Goal: Task Accomplishment & Management: Complete application form

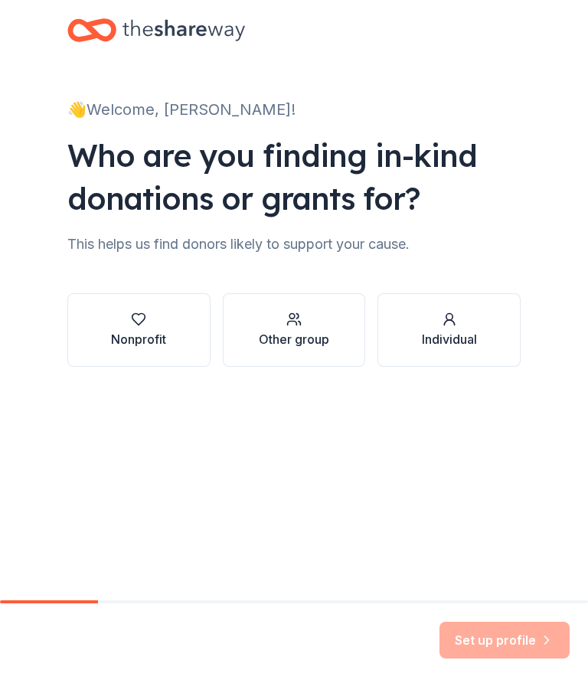
click at [138, 332] on div "Nonprofit" at bounding box center [138, 339] width 55 height 18
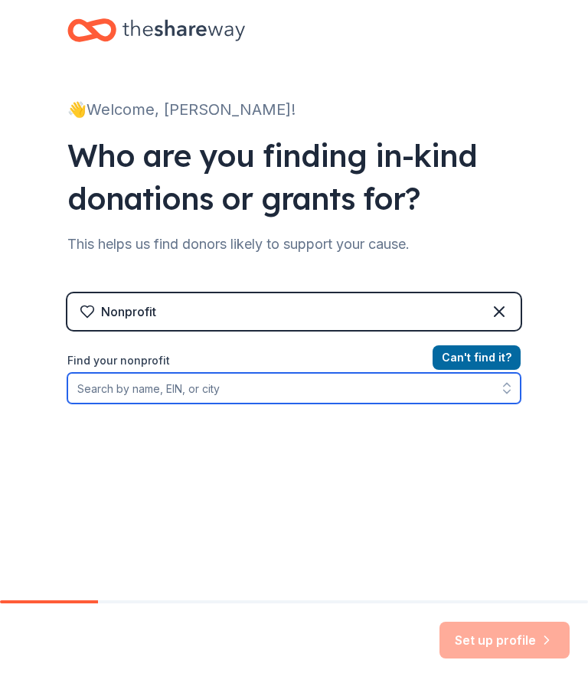
click at [123, 388] on input "Find your nonprofit" at bounding box center [293, 388] width 453 height 31
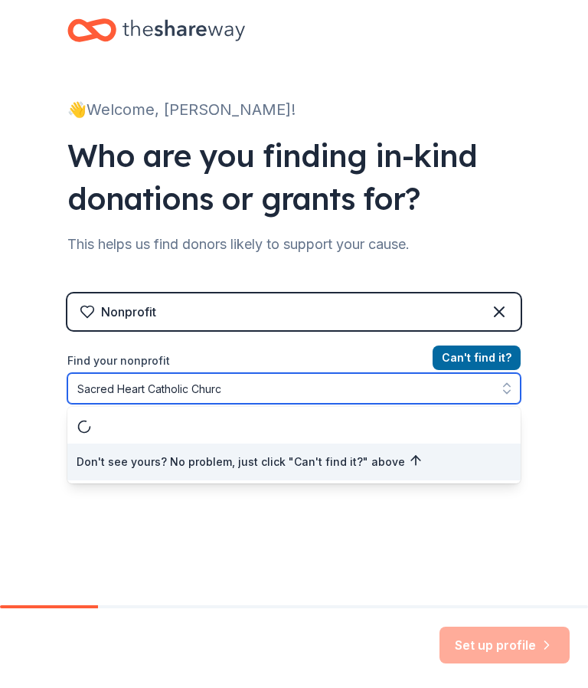
type input "[DEMOGRAPHIC_DATA]"
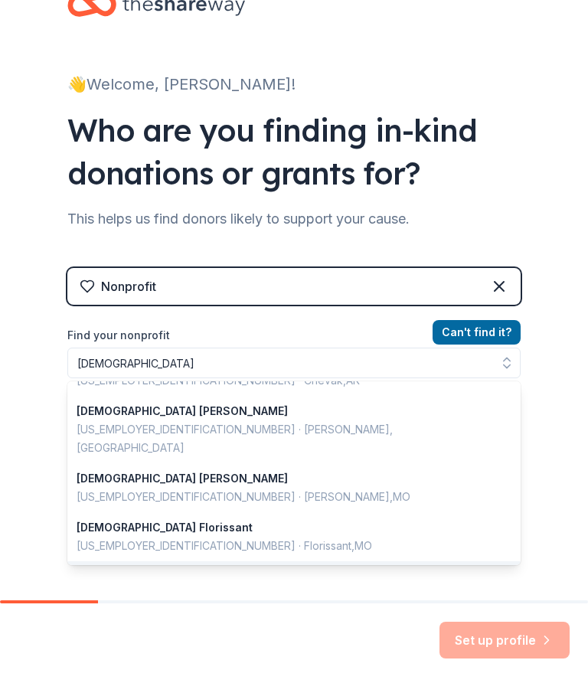
scroll to position [1084, 0]
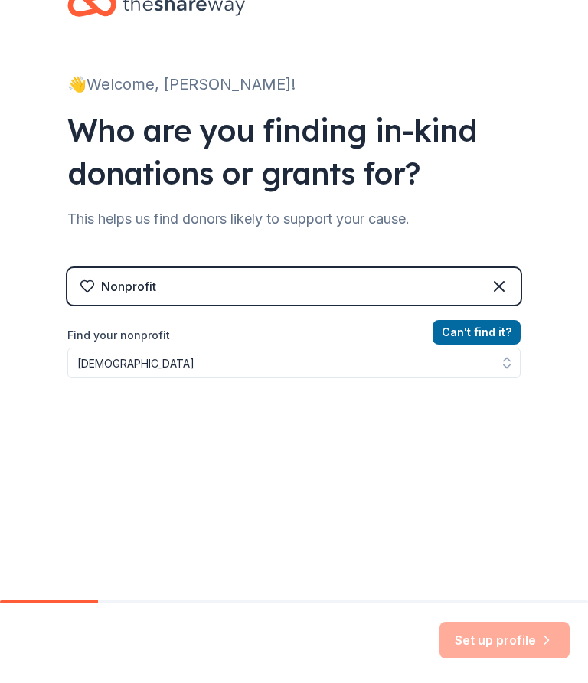
click at [479, 329] on button "Can ' t find it?" at bounding box center [477, 332] width 88 height 25
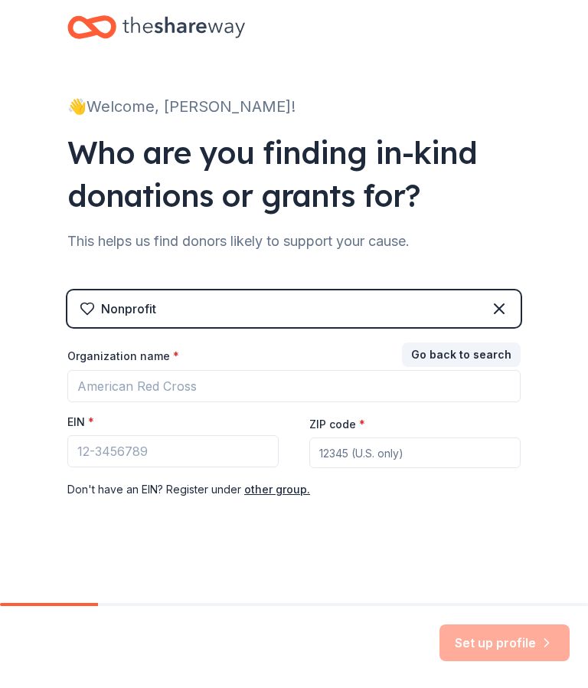
scroll to position [5, 0]
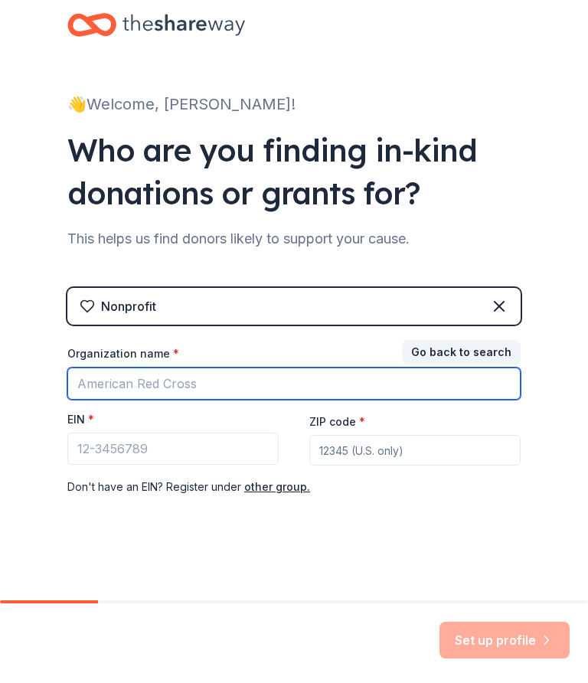
click at [98, 374] on input "Organization name *" at bounding box center [293, 384] width 453 height 32
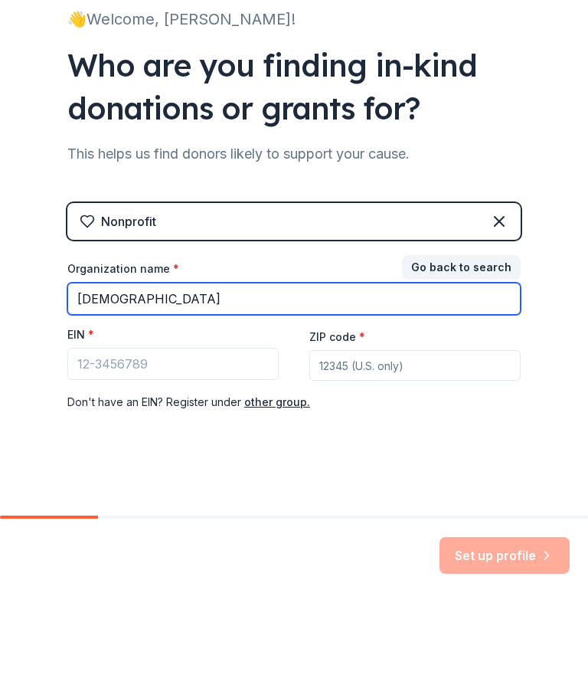
type input "[DEMOGRAPHIC_DATA]"
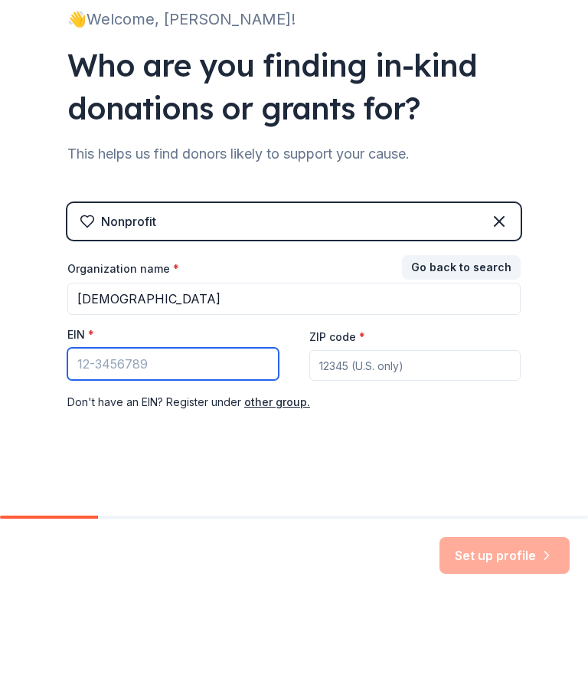
click at [107, 437] on input "EIN *" at bounding box center [172, 453] width 211 height 32
type input "14-87208"
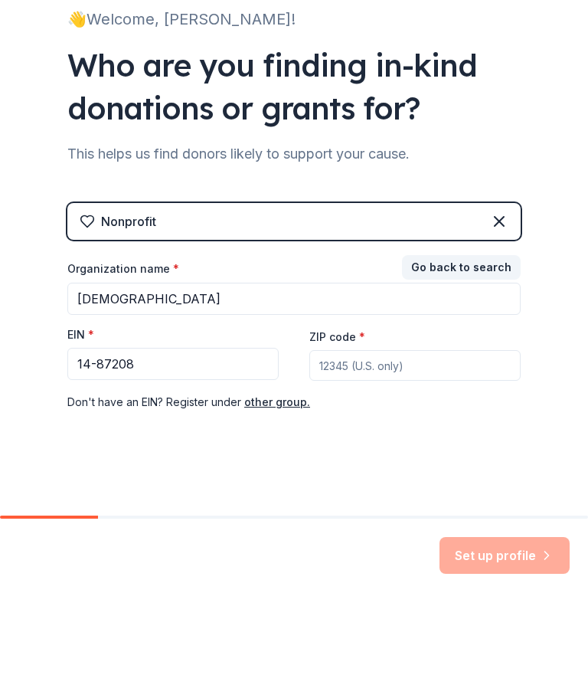
click at [338, 440] on input "ZIP code *" at bounding box center [414, 455] width 211 height 31
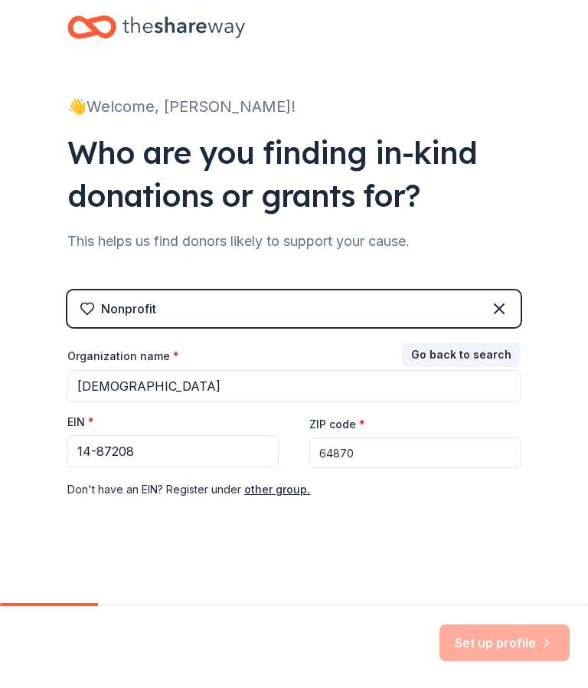
scroll to position [5, 0]
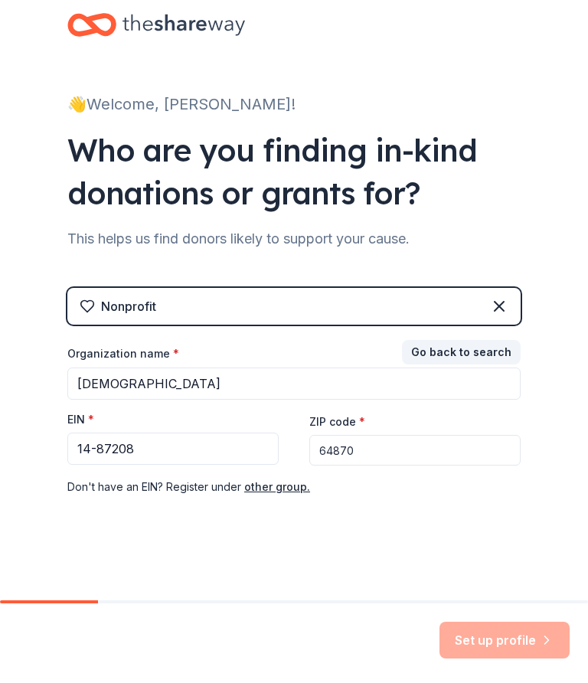
type input "64870"
click at [500, 644] on div "Set up profile" at bounding box center [505, 640] width 130 height 37
click at [472, 351] on button "Go back to search" at bounding box center [461, 352] width 119 height 25
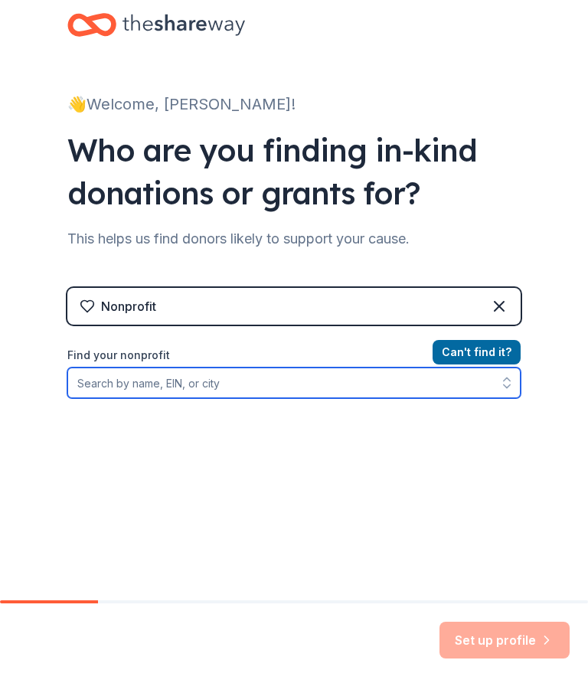
click at [115, 381] on input "Find your nonprofit" at bounding box center [293, 383] width 453 height 31
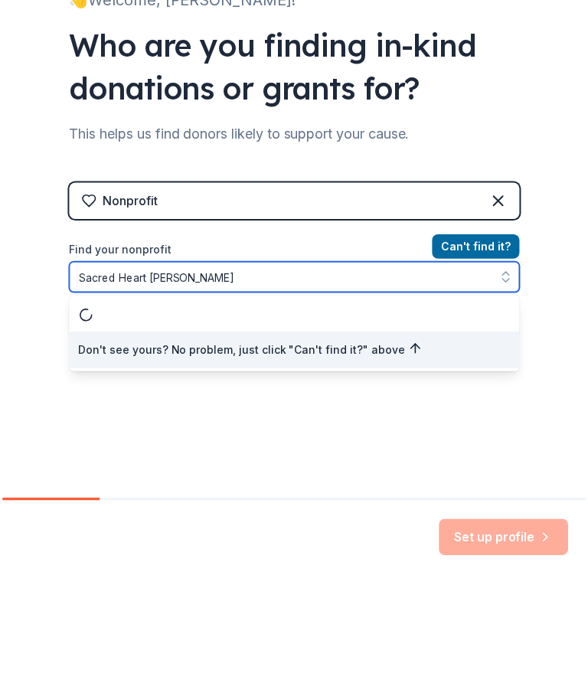
scroll to position [0, 0]
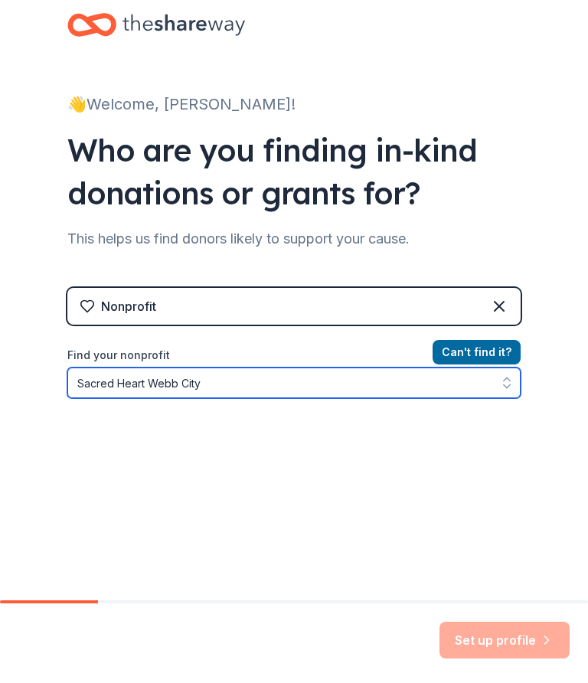
click at [149, 384] on input "Sacred Heart Webb City" at bounding box center [293, 383] width 453 height 31
click at [510, 390] on icon "button" at bounding box center [506, 382] width 15 height 15
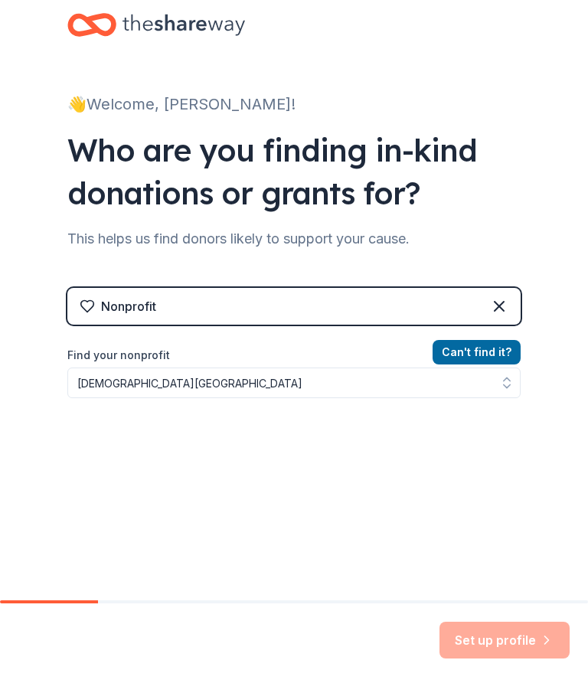
click at [314, 304] on div "Nonprofit" at bounding box center [293, 306] width 453 height 37
click at [134, 301] on div "Nonprofit" at bounding box center [128, 306] width 55 height 18
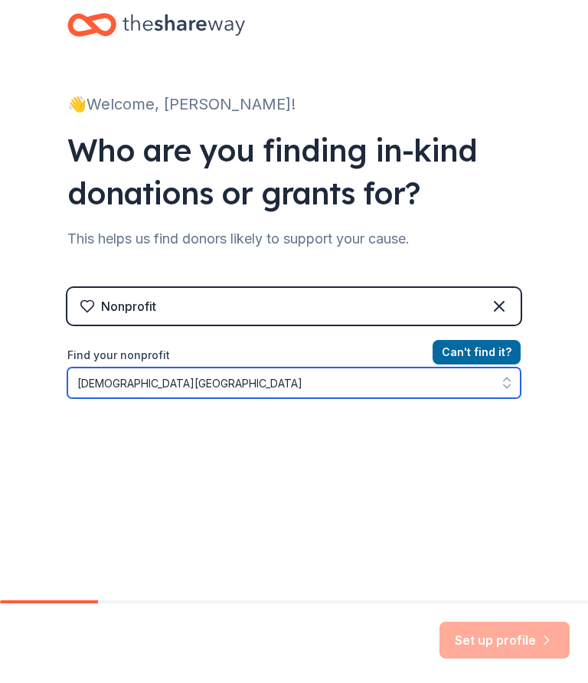
click at [148, 383] on input "[DEMOGRAPHIC_DATA][GEOGRAPHIC_DATA]" at bounding box center [293, 383] width 453 height 31
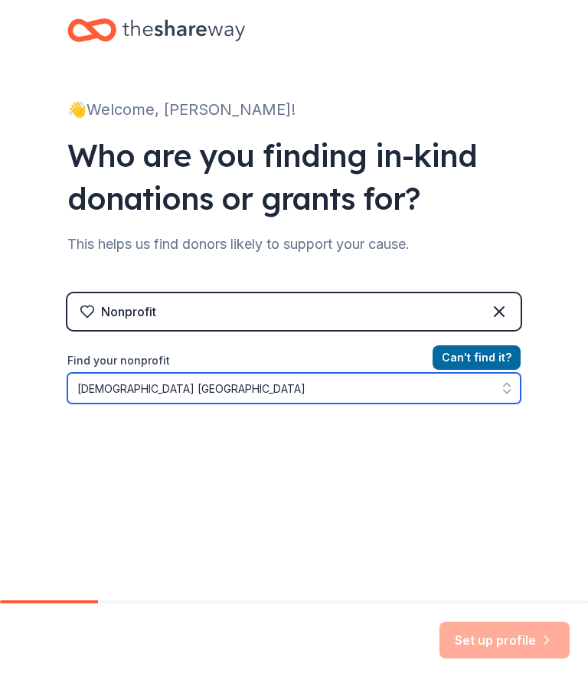
click at [229, 387] on input "[DEMOGRAPHIC_DATA] [GEOGRAPHIC_DATA]" at bounding box center [293, 388] width 453 height 31
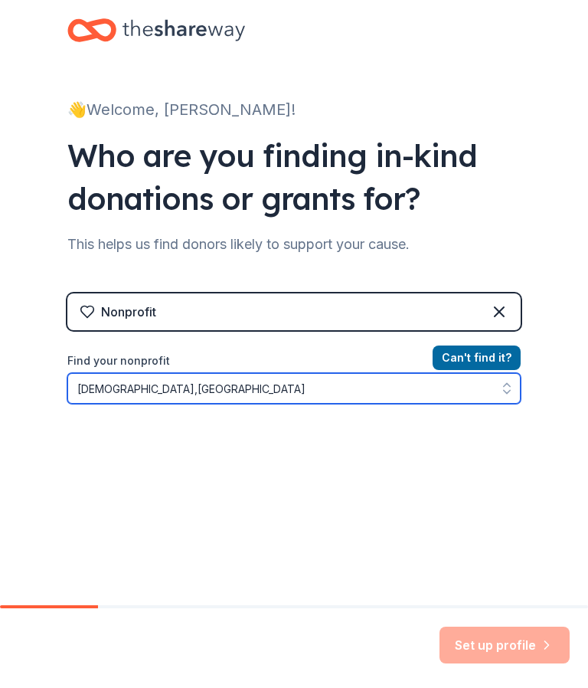
click at [304, 387] on input "[DEMOGRAPHIC_DATA],[GEOGRAPHIC_DATA]" at bounding box center [293, 388] width 453 height 31
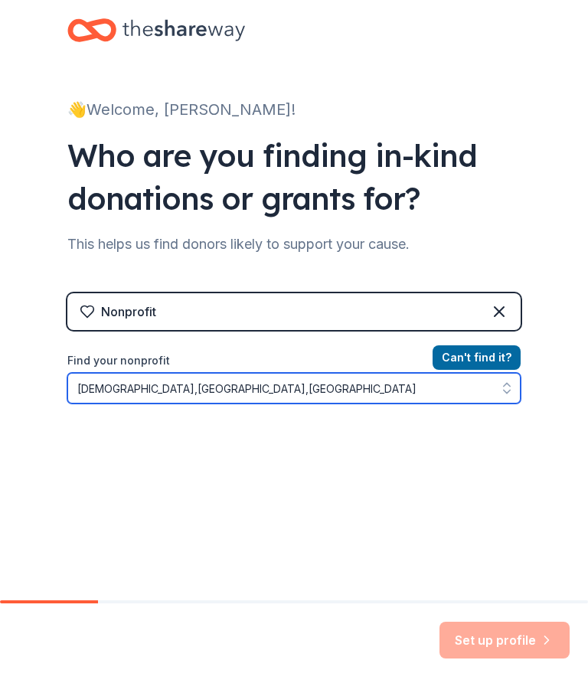
click at [187, 388] on input "[DEMOGRAPHIC_DATA],[GEOGRAPHIC_DATA],[GEOGRAPHIC_DATA]" at bounding box center [293, 388] width 453 height 31
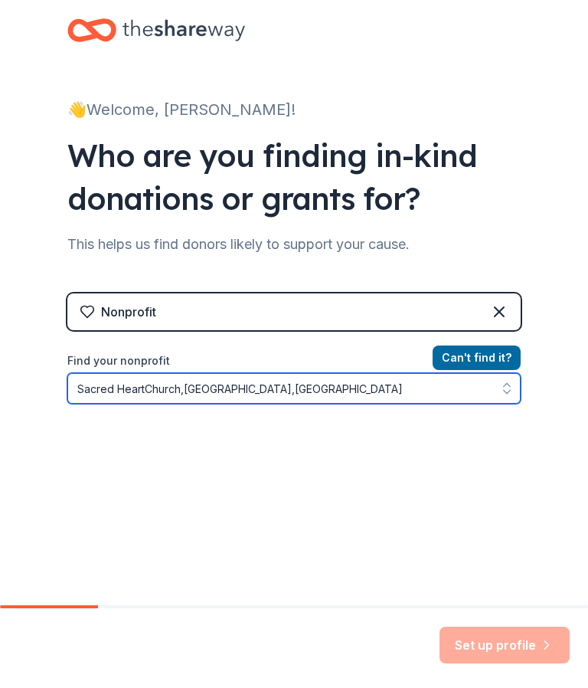
type input "[DEMOGRAPHIC_DATA],[GEOGRAPHIC_DATA],[GEOGRAPHIC_DATA]"
